Goal: Find specific page/section: Find specific page/section

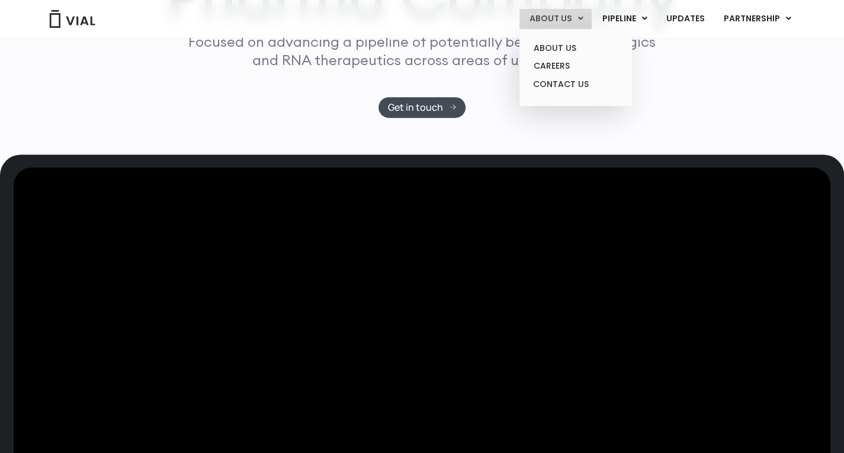
click at [559, 18] on link "ABOUT US" at bounding box center [555, 19] width 72 height 20
click at [569, 47] on link "ABOUT US" at bounding box center [575, 48] width 104 height 18
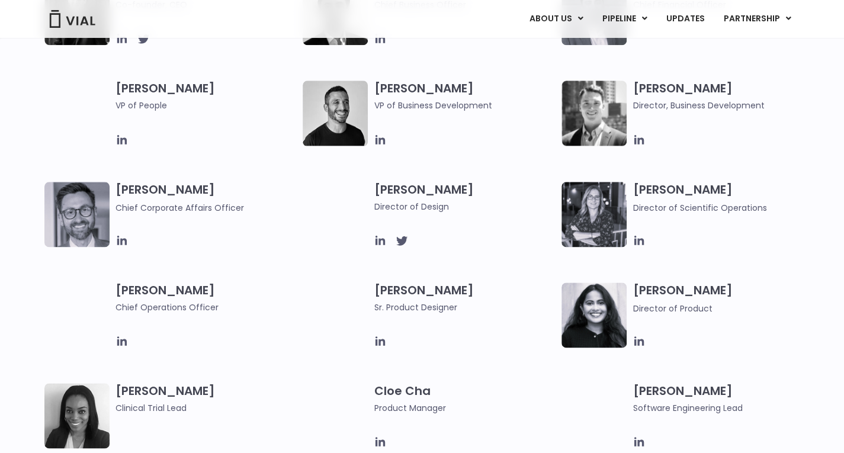
scroll to position [829, 0]
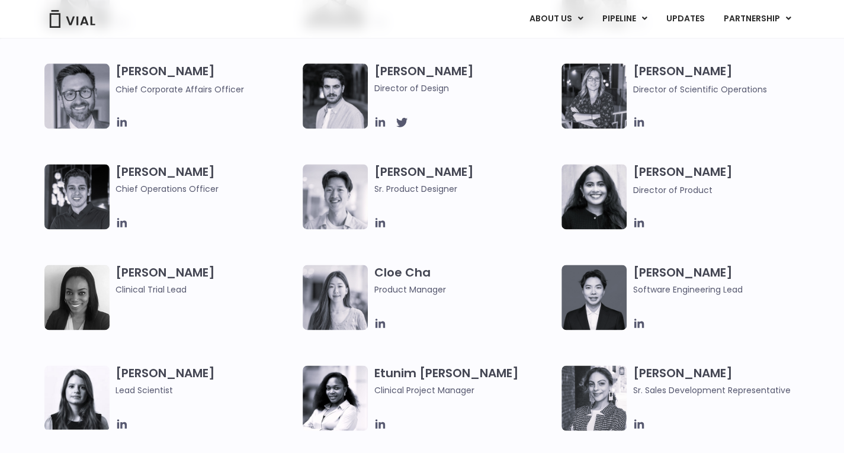
click at [158, 170] on h3 "[PERSON_NAME] Chief Operations Officer" at bounding box center [206, 179] width 182 height 31
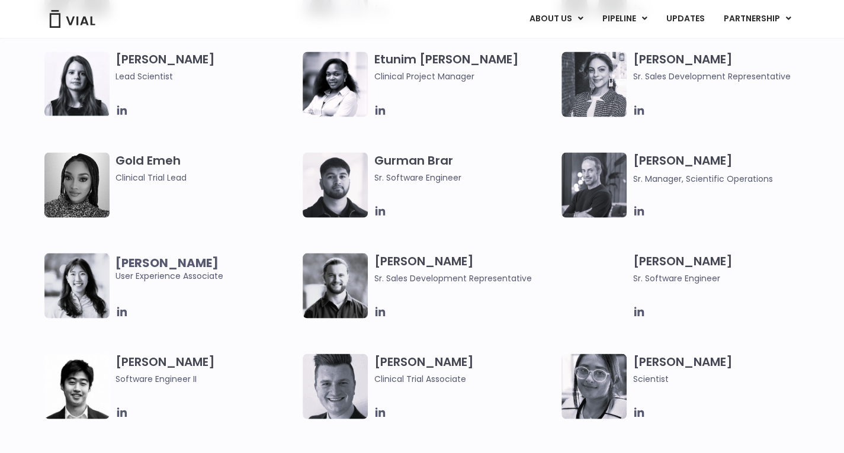
scroll to position [1125, 0]
